Goal: Task Accomplishment & Management: Use online tool/utility

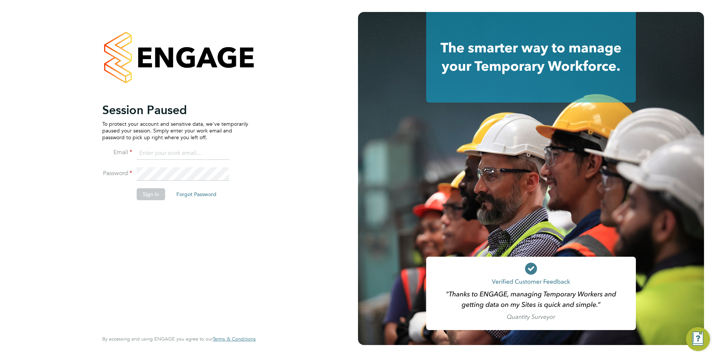
type input "olivia.triassi@huntereducation.co.uk"
click at [155, 195] on button "Sign In" at bounding box center [151, 194] width 28 height 12
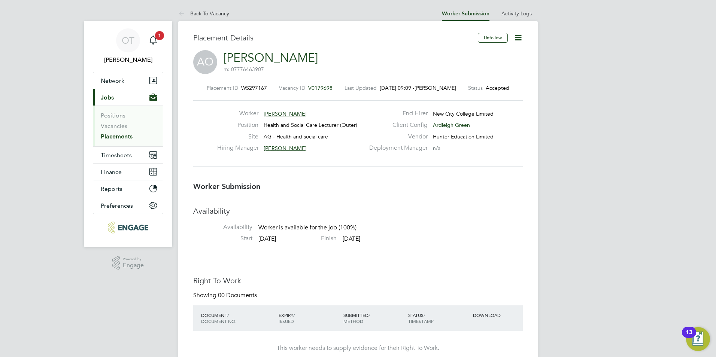
click at [521, 41] on icon at bounding box center [517, 37] width 9 height 9
click at [470, 93] on li "Confirm" at bounding box center [486, 91] width 69 height 10
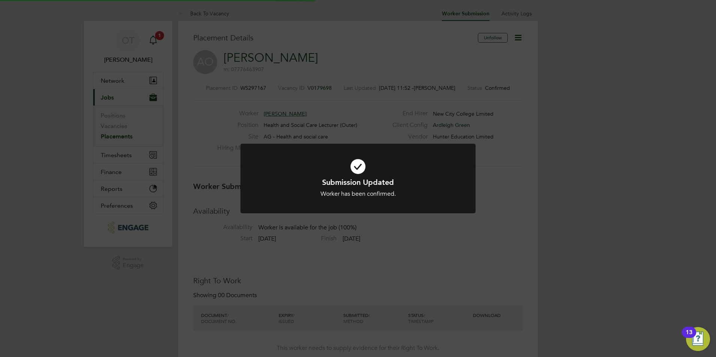
scroll to position [4, 4]
click at [337, 226] on div "Submission Updated Worker has been confirmed. Cancel Okay" at bounding box center [358, 178] width 716 height 357
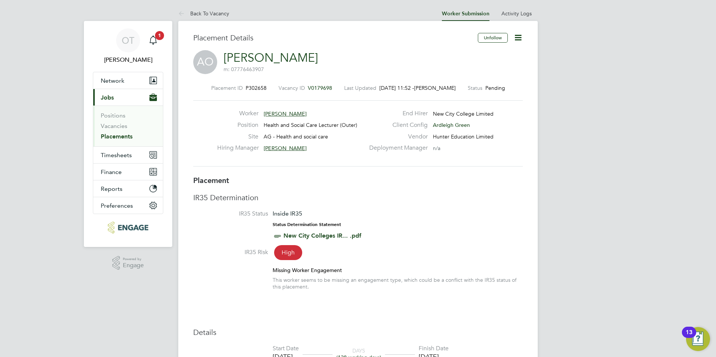
click at [286, 112] on span "[PERSON_NAME]" at bounding box center [285, 113] width 43 height 7
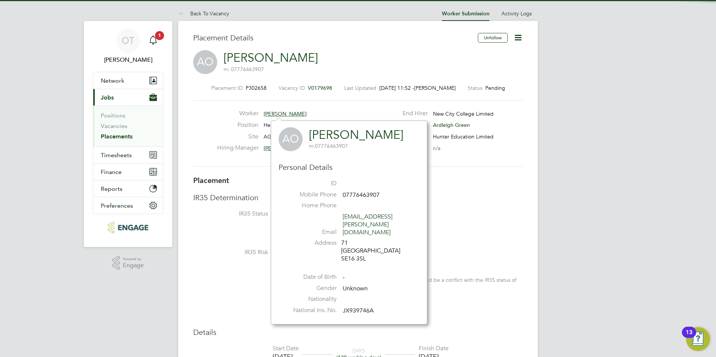
click at [323, 134] on link "[PERSON_NAME]" at bounding box center [356, 135] width 94 height 15
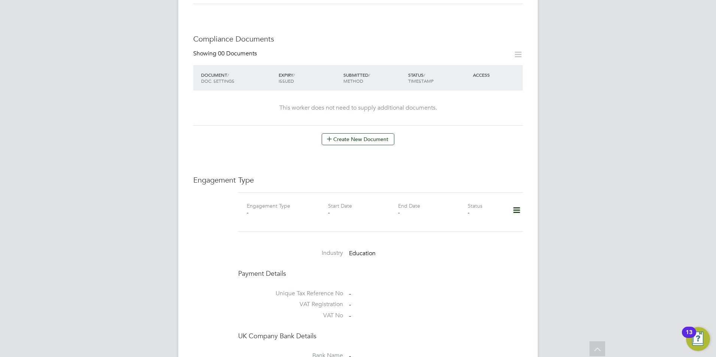
scroll to position [171, 0]
